Goal: Communication & Community: Answer question/provide support

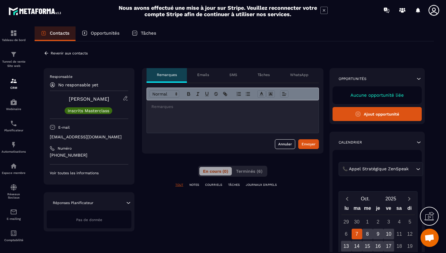
click at [159, 111] on div at bounding box center [233, 116] width 172 height 32
click at [98, 138] on p "[EMAIL_ADDRESS][DOMAIN_NAME]" at bounding box center [89, 137] width 79 height 6
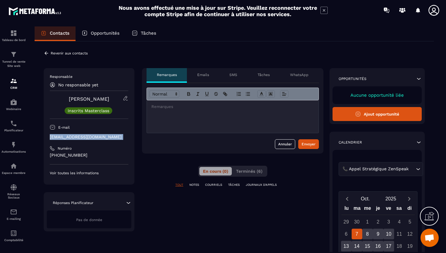
click at [98, 138] on p "[EMAIL_ADDRESS][DOMAIN_NAME]" at bounding box center [89, 137] width 79 height 6
click at [171, 116] on div at bounding box center [233, 116] width 172 height 32
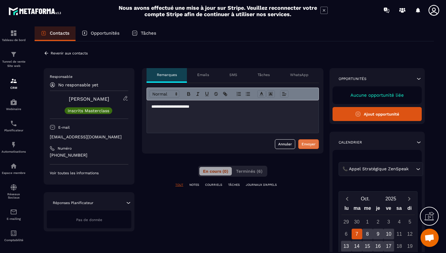
click at [310, 144] on div "Envoyer" at bounding box center [309, 144] width 14 height 6
